Goal: Navigation & Orientation: Find specific page/section

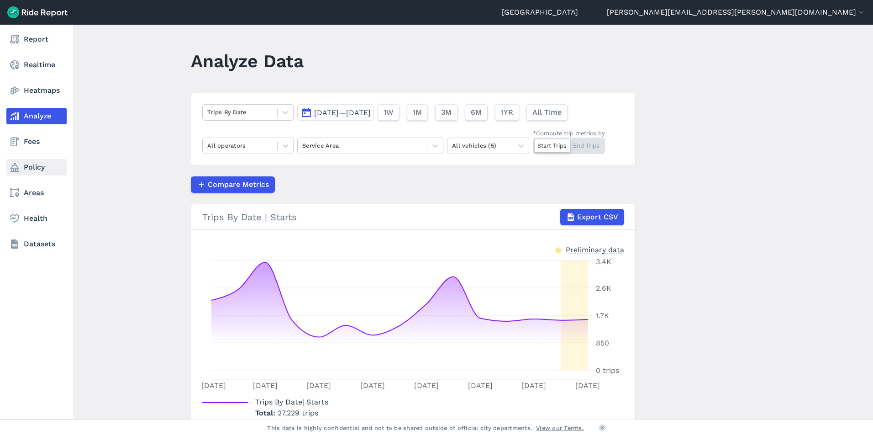
click at [29, 158] on nav "Report Realtime Heatmaps Analyze Fees Policy Areas Health Datasets" at bounding box center [36, 142] width 73 height 234
click at [29, 159] on link "Policy" at bounding box center [36, 167] width 60 height 16
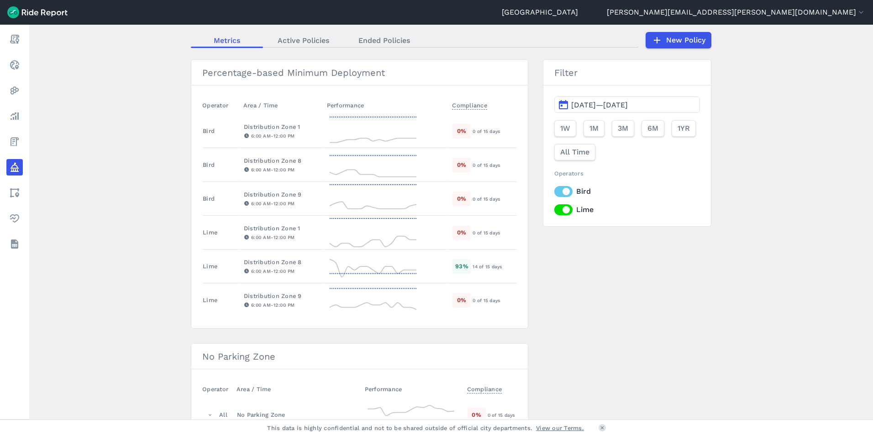
scroll to position [46, 0]
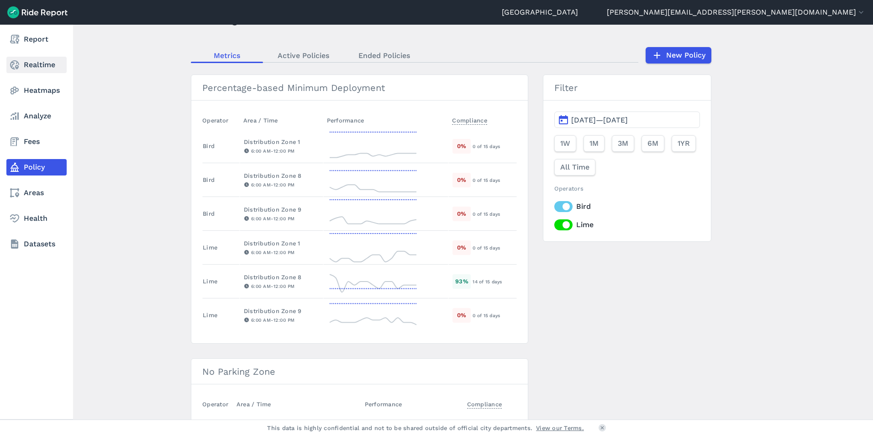
click at [19, 59] on icon at bounding box center [14, 64] width 11 height 11
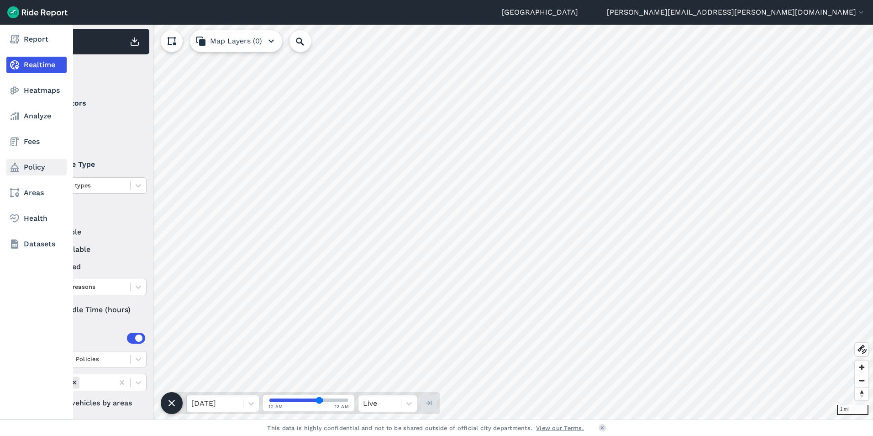
click at [51, 160] on link "Policy" at bounding box center [36, 167] width 60 height 16
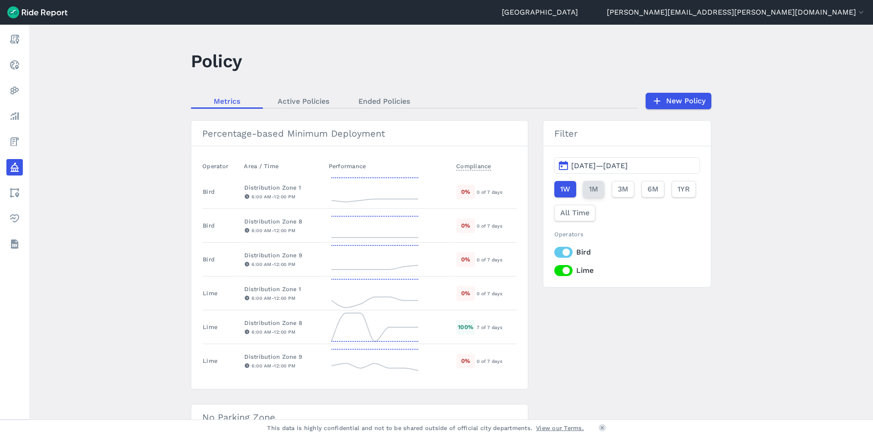
click at [587, 189] on button "1M" at bounding box center [593, 189] width 21 height 16
click at [628, 193] on button "3M" at bounding box center [622, 189] width 22 height 16
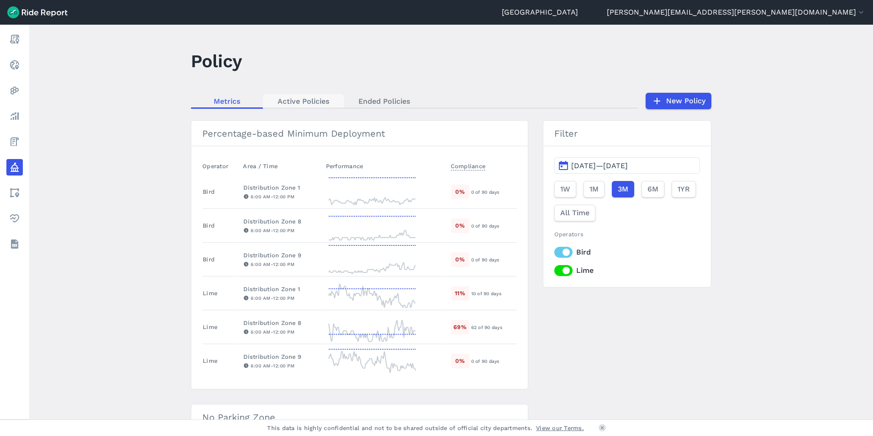
click at [317, 102] on link "Active Policies" at bounding box center [303, 101] width 81 height 14
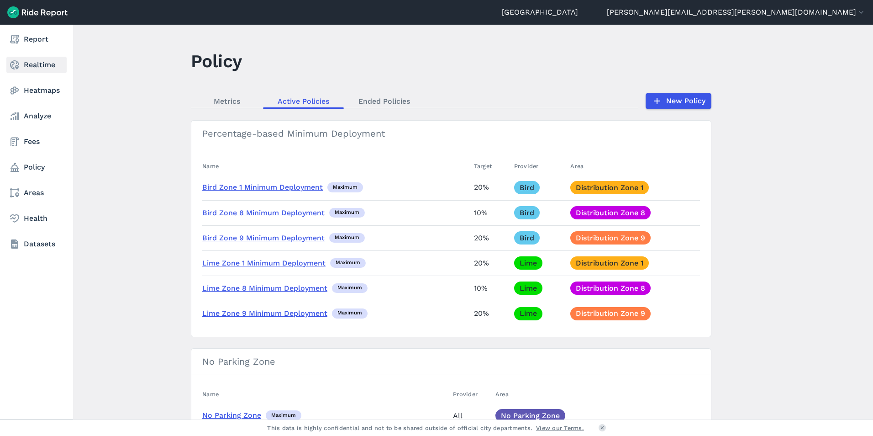
click at [21, 62] on link "Realtime" at bounding box center [36, 65] width 60 height 16
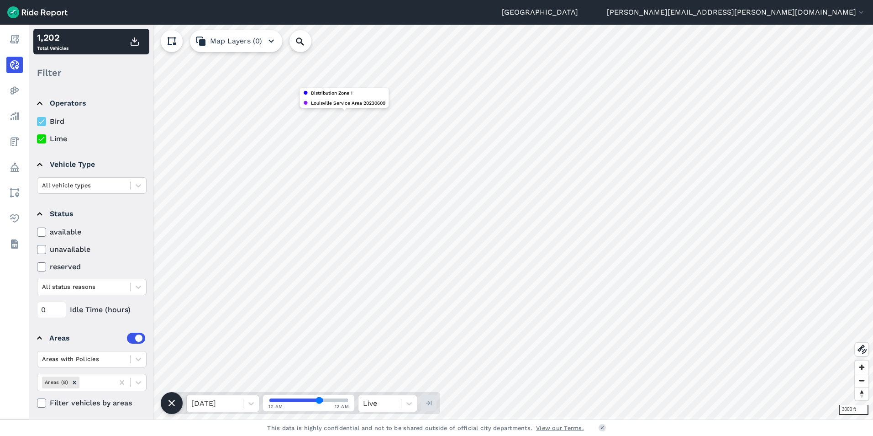
click at [45, 137] on icon at bounding box center [41, 138] width 8 height 9
click at [37, 137] on input "Lime" at bounding box center [37, 136] width 0 height 6
click at [44, 138] on icon at bounding box center [41, 138] width 8 height 9
click at [37, 138] on input "Lime" at bounding box center [37, 136] width 0 height 6
click at [45, 124] on icon at bounding box center [41, 121] width 8 height 9
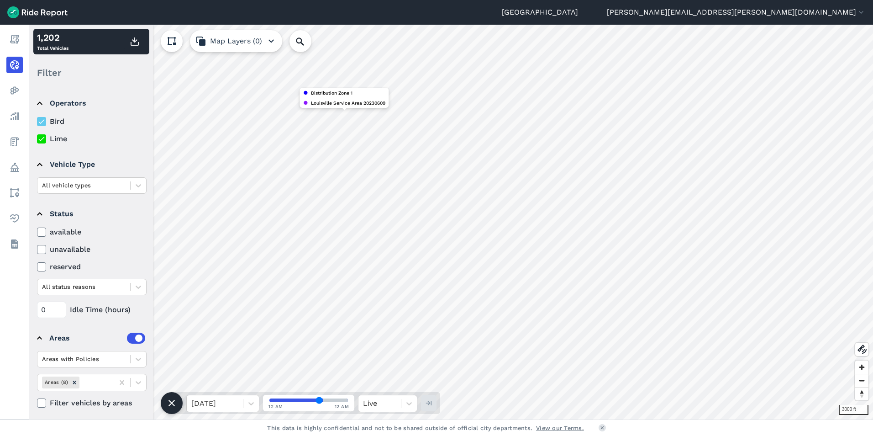
click at [37, 122] on input "Bird" at bounding box center [37, 119] width 0 height 6
click at [40, 119] on icon at bounding box center [41, 121] width 8 height 9
click at [37, 119] on input "Bird" at bounding box center [37, 119] width 0 height 6
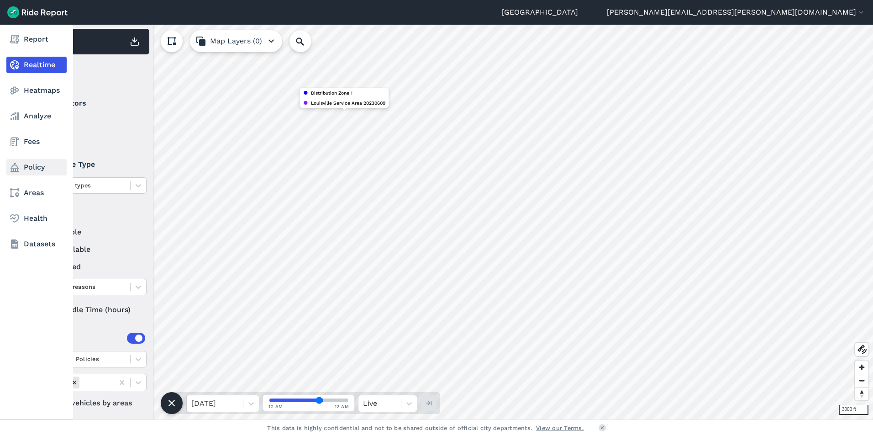
click at [22, 169] on link "Policy" at bounding box center [36, 167] width 60 height 16
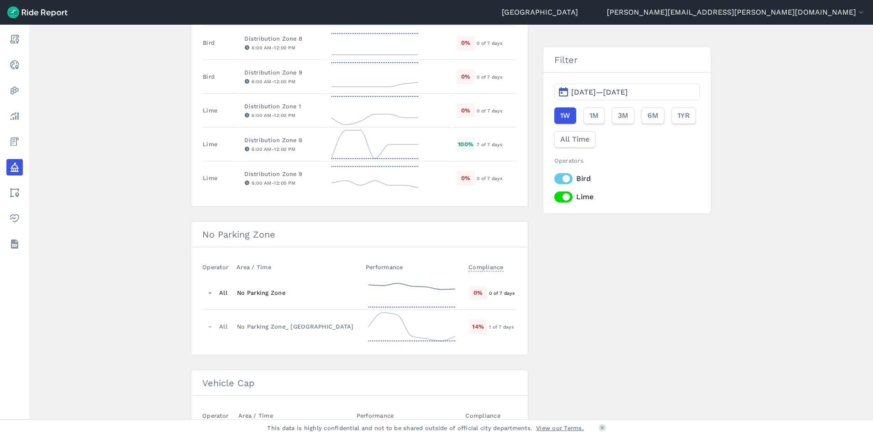
scroll to position [137, 0]
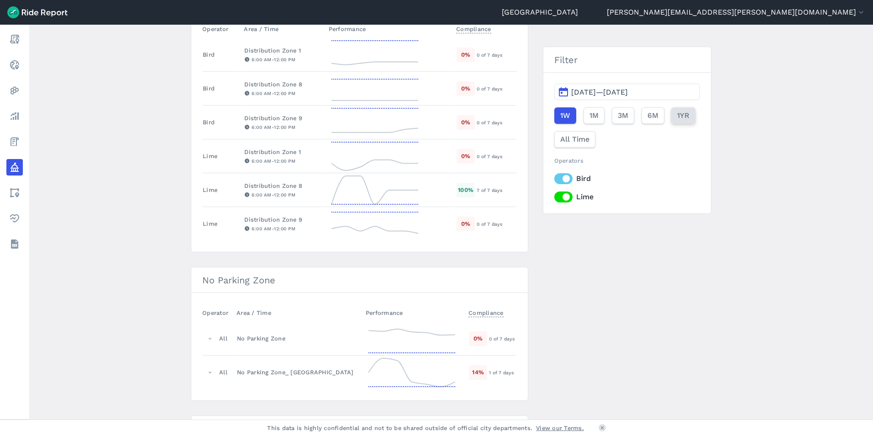
click at [677, 116] on span "1YR" at bounding box center [683, 115] width 12 height 11
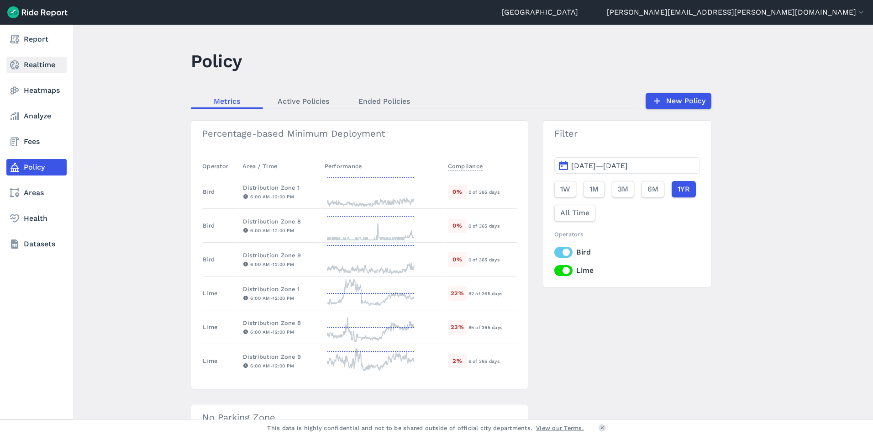
click at [45, 68] on link "Realtime" at bounding box center [36, 65] width 60 height 16
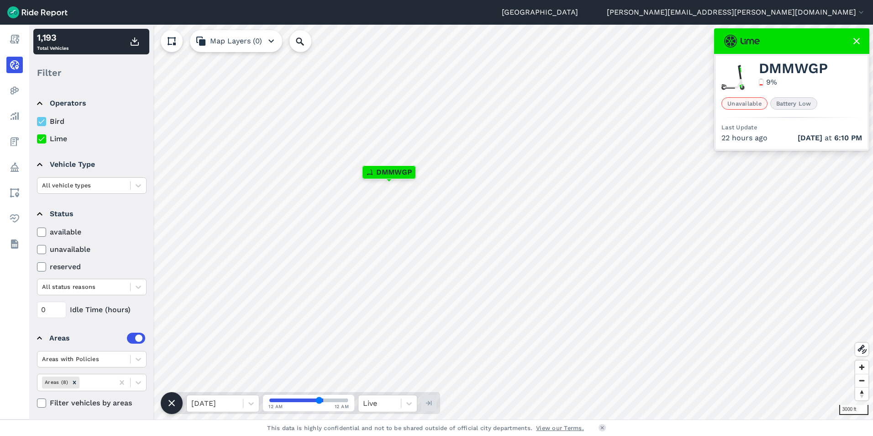
click at [365, 173] on div "DMMWGP" at bounding box center [388, 172] width 53 height 13
